Goal: Task Accomplishment & Management: Use online tool/utility

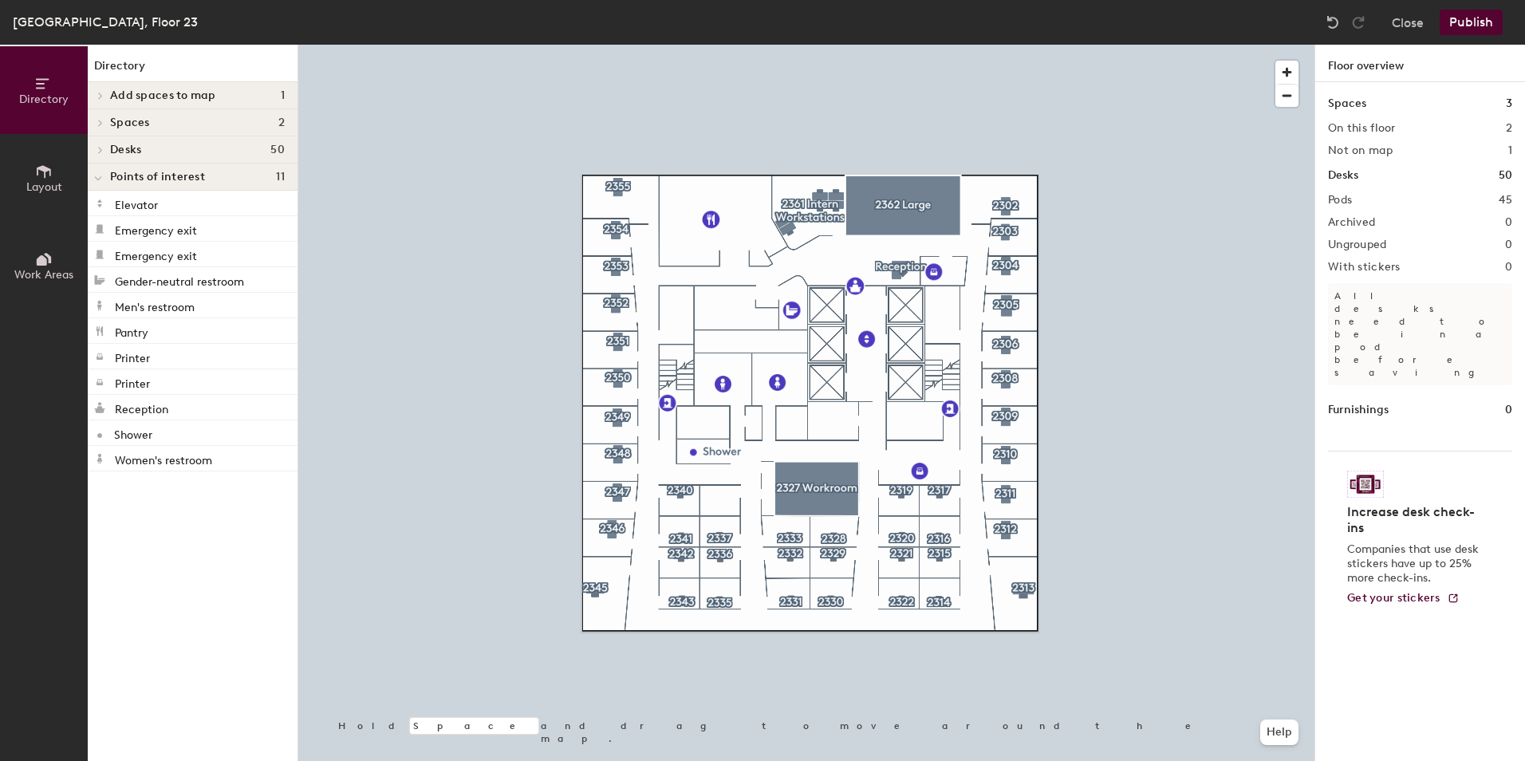
click at [49, 163] on icon at bounding box center [44, 172] width 18 height 18
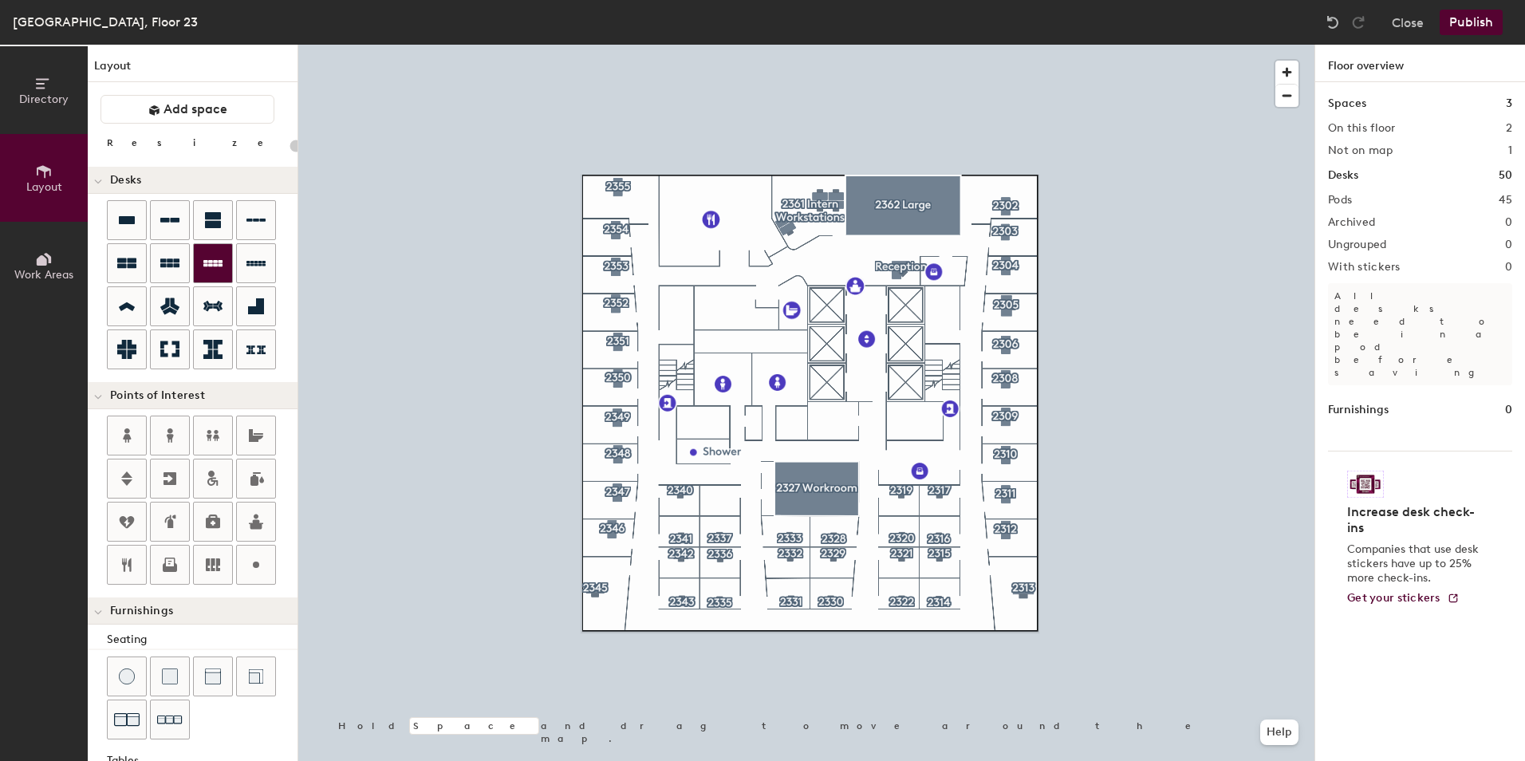
click at [722, 492] on div "Directory Layout Work Areas Layout Add space Resize Desks Points of Interest Fu…" at bounding box center [762, 403] width 1525 height 716
type input "100"
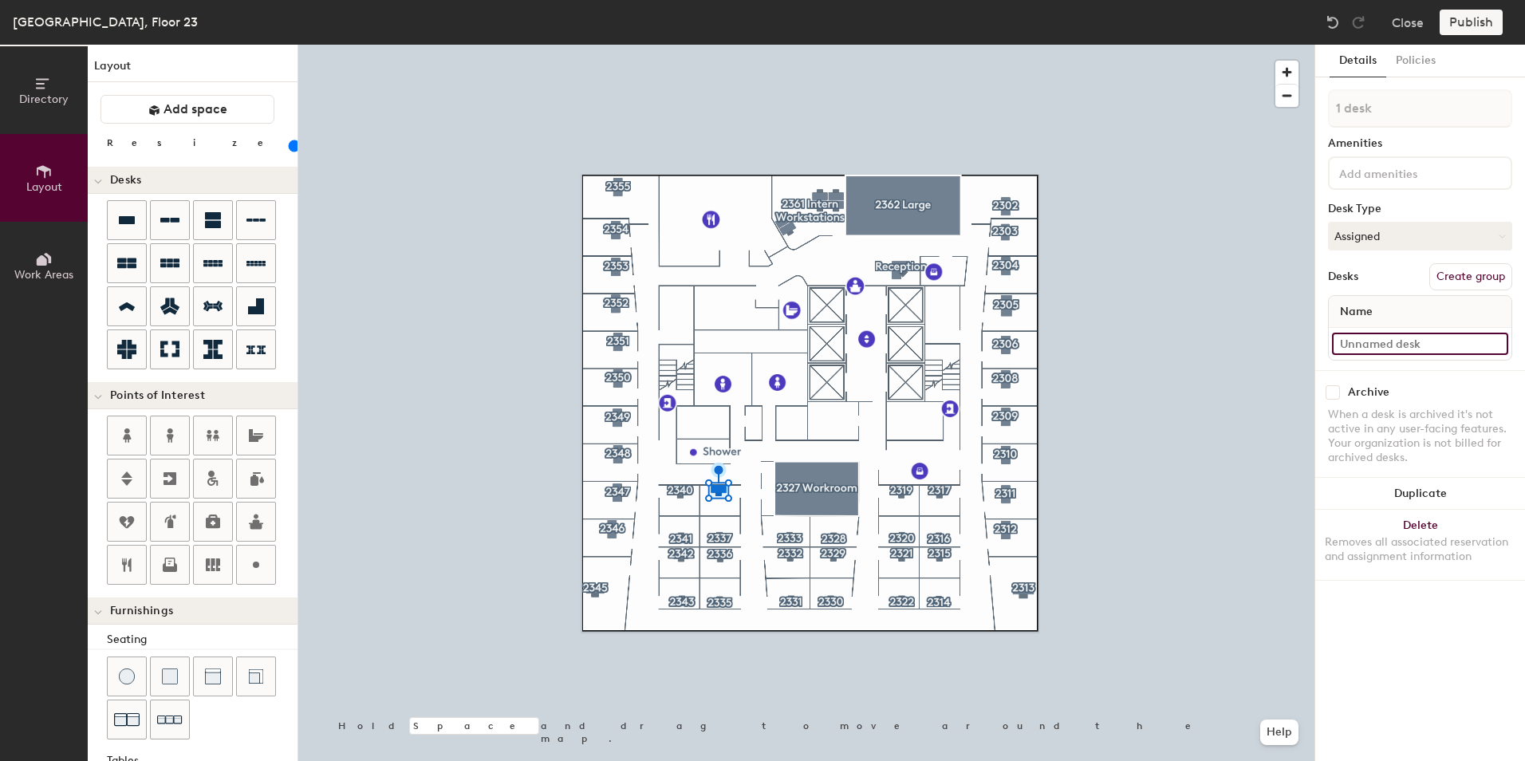
click at [1434, 346] on input at bounding box center [1420, 344] width 176 height 22
type input "W"
type input "i"
type input "Interior Office"
click at [1476, 267] on button "Create group" at bounding box center [1470, 276] width 83 height 27
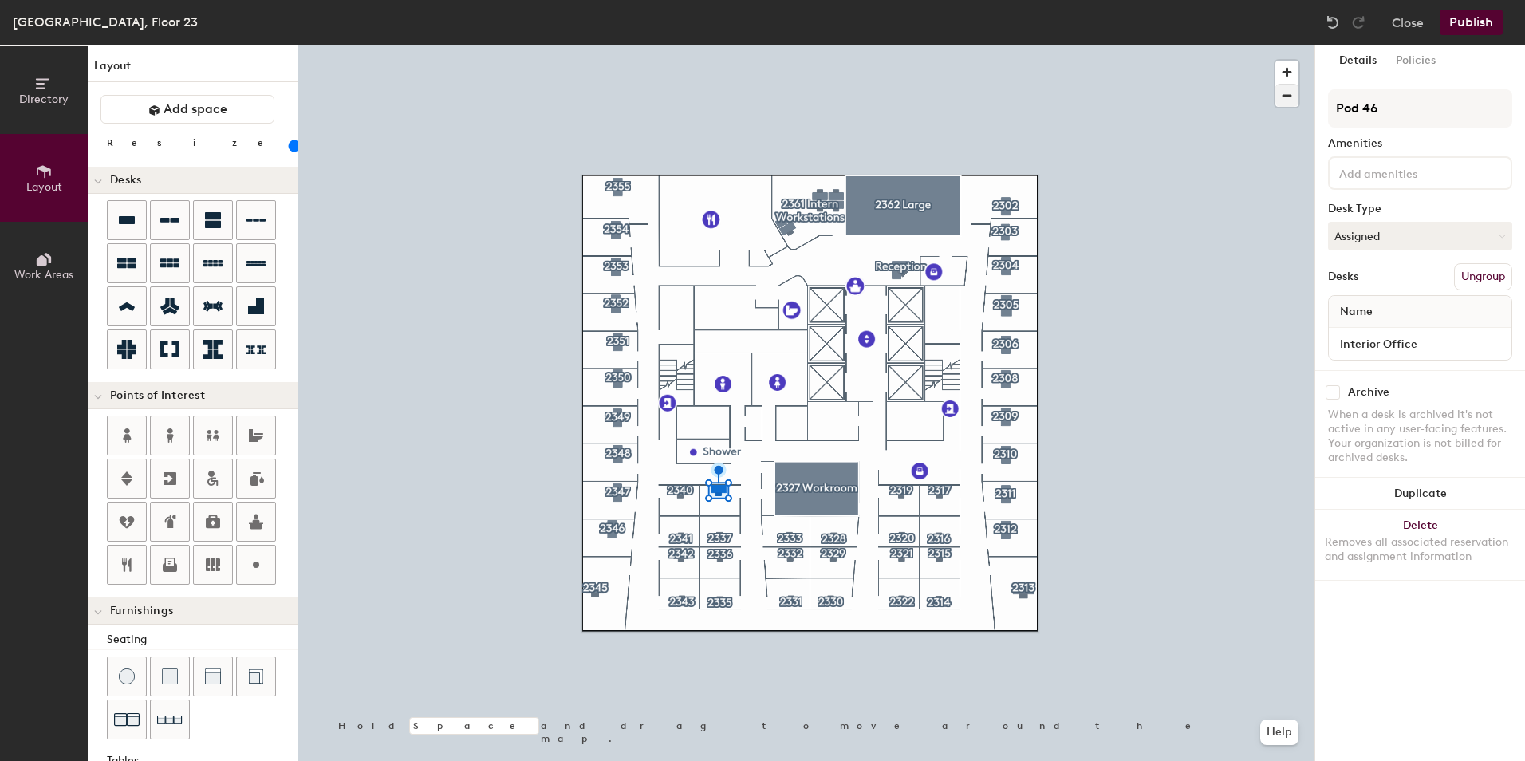
click at [1156, 98] on div "Directory Layout Work Areas Layout Add space Resize Desks Points of Interest Fu…" at bounding box center [762, 403] width 1525 height 716
type input "3"
click at [1416, 115] on input "3" at bounding box center [1420, 108] width 184 height 38
type input "2338"
click at [1460, 16] on button "Publish" at bounding box center [1470, 23] width 63 height 26
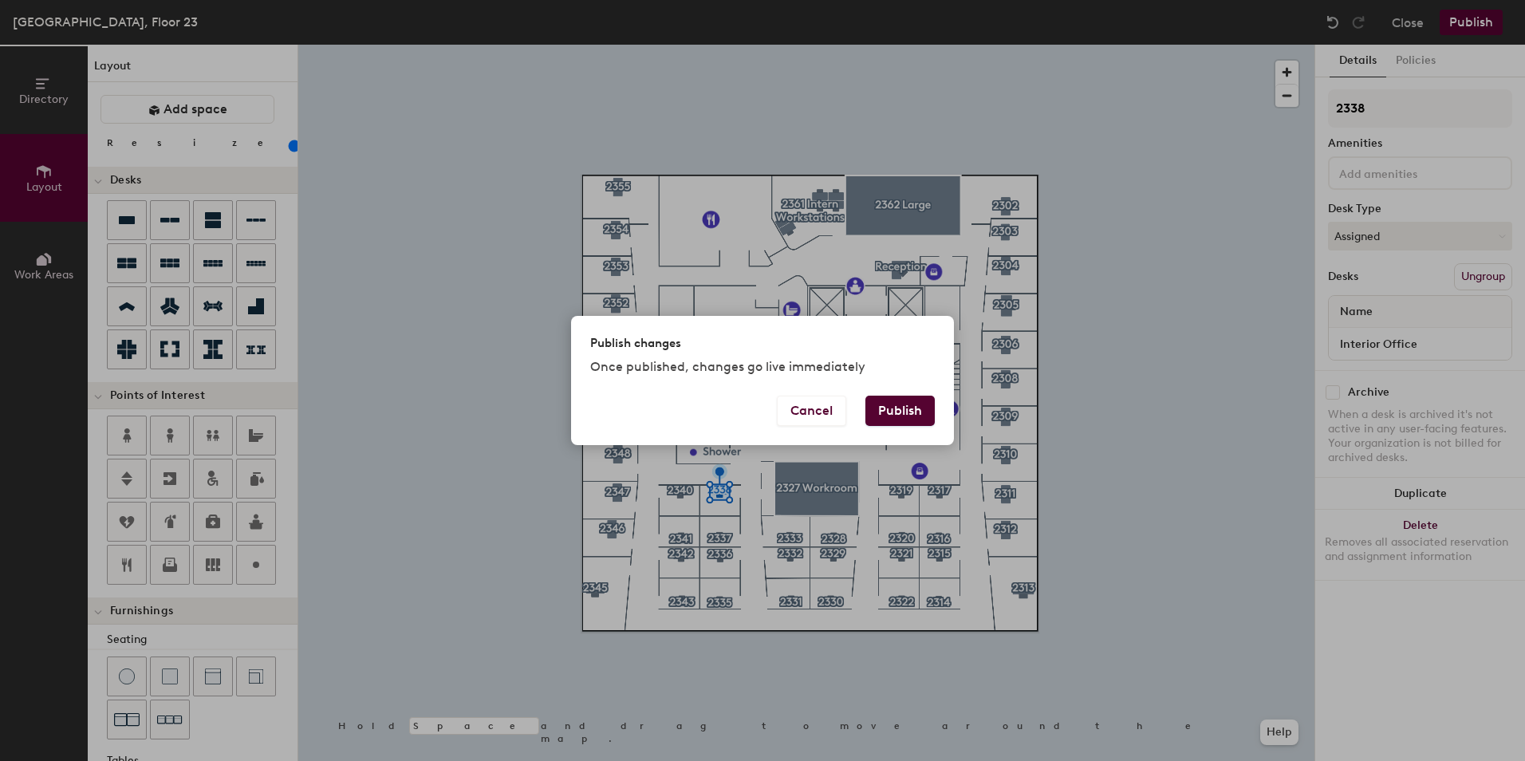
click at [886, 414] on button "Publish" at bounding box center [899, 411] width 69 height 30
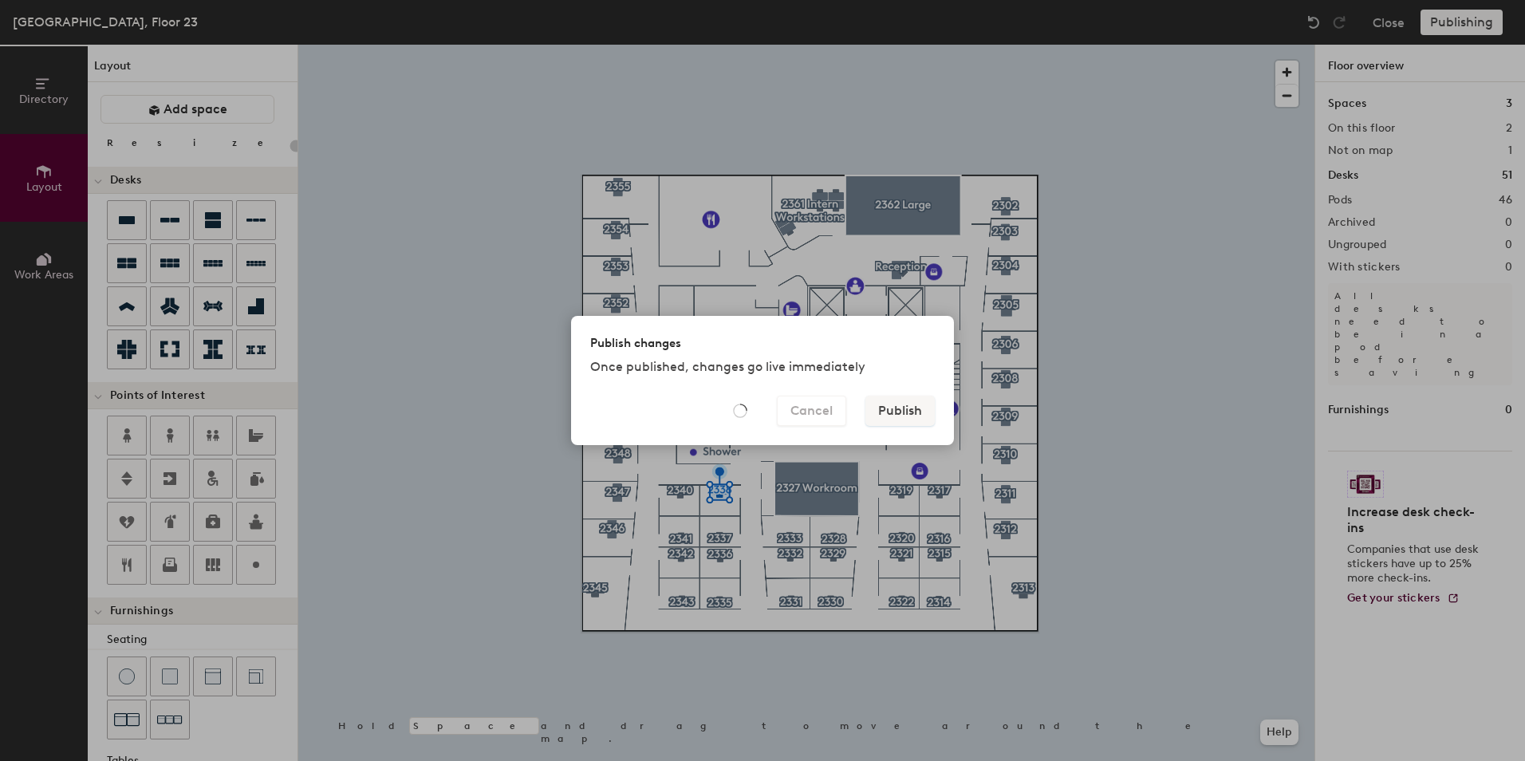
type input "20"
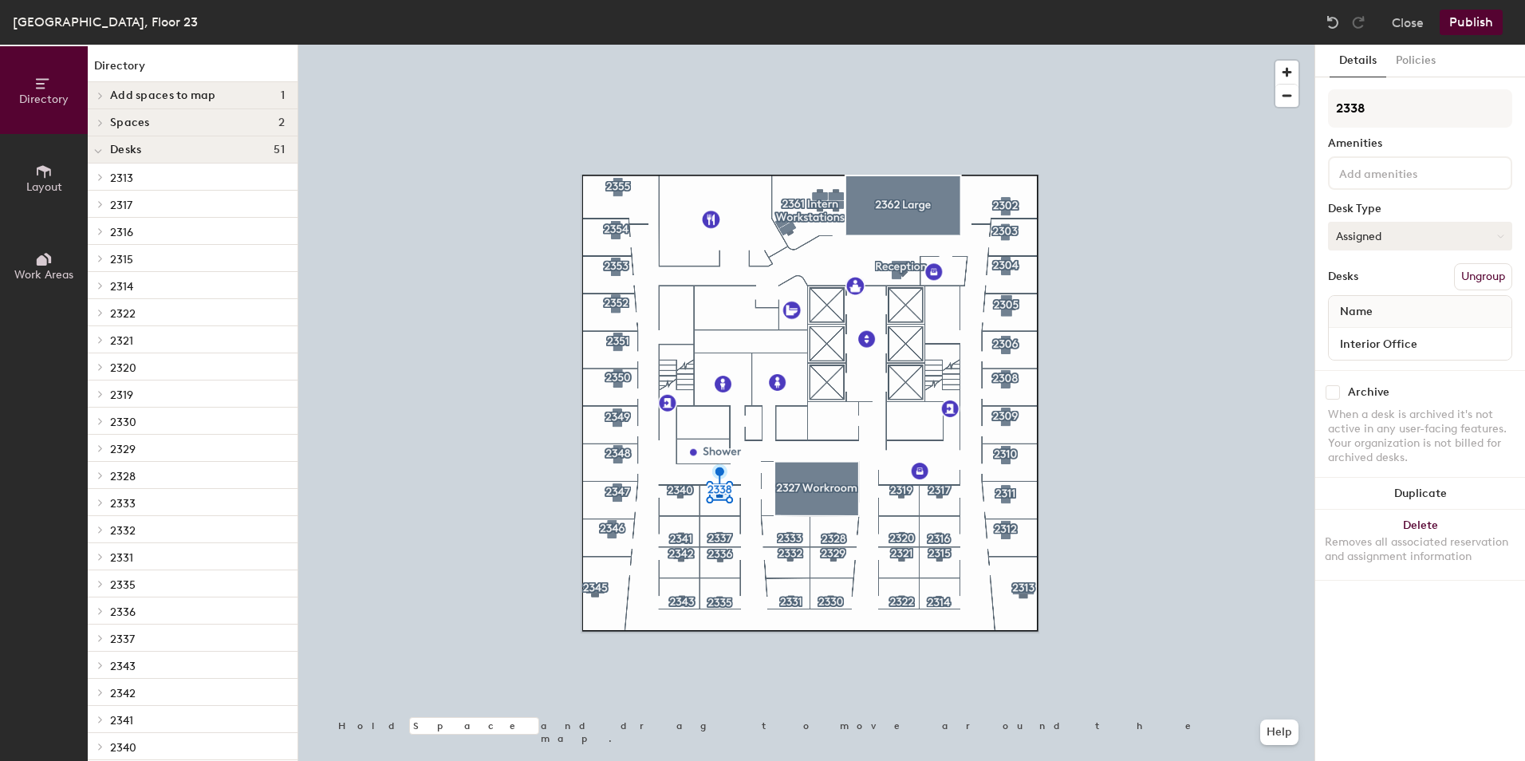
click at [1418, 223] on button "Assigned" at bounding box center [1420, 236] width 184 height 29
click at [1376, 336] on div "Hoteled" at bounding box center [1409, 333] width 160 height 24
click at [1468, 33] on button "Publish" at bounding box center [1470, 23] width 63 height 26
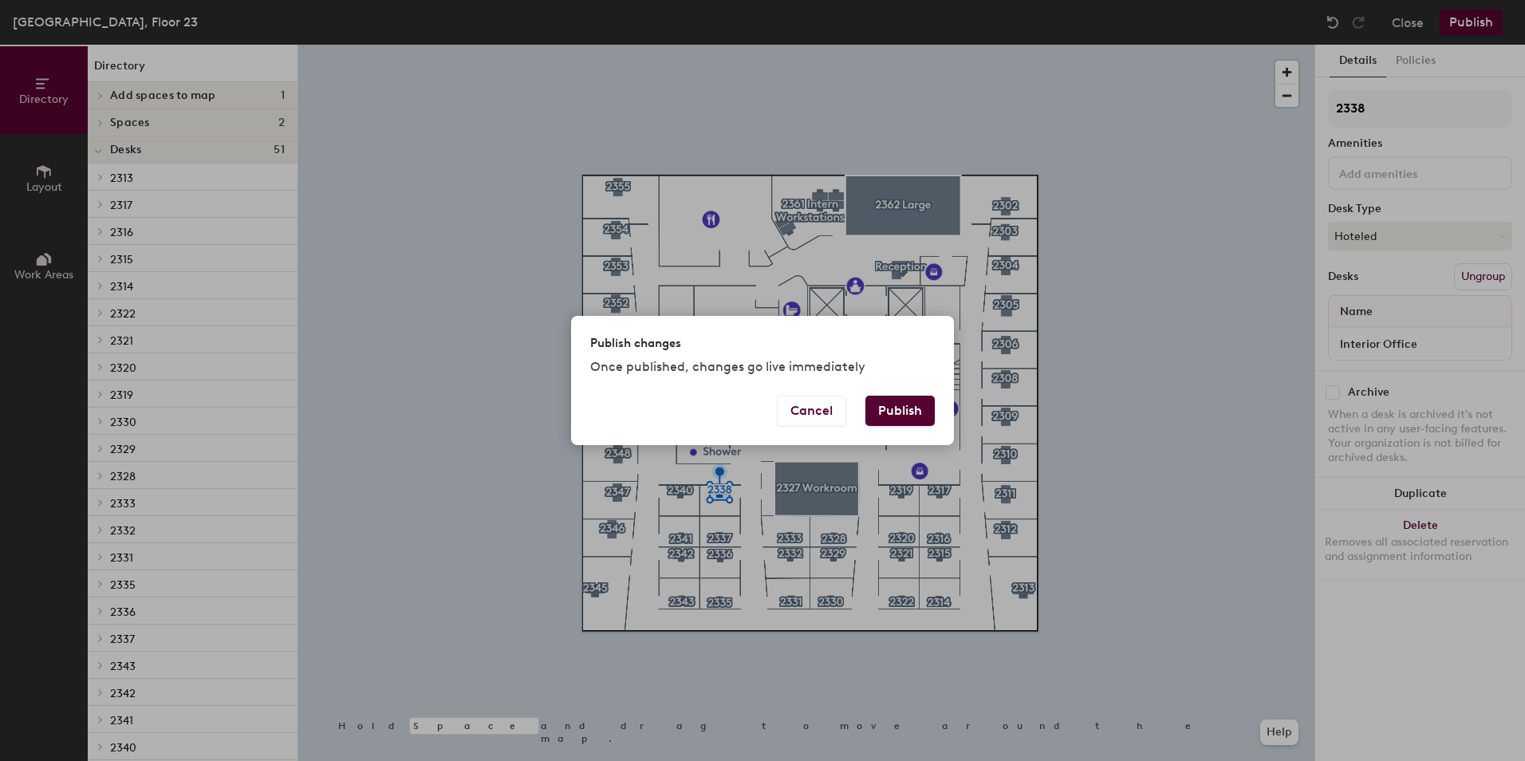
click at [924, 414] on button "Publish" at bounding box center [899, 411] width 69 height 30
